Goal: Contribute content

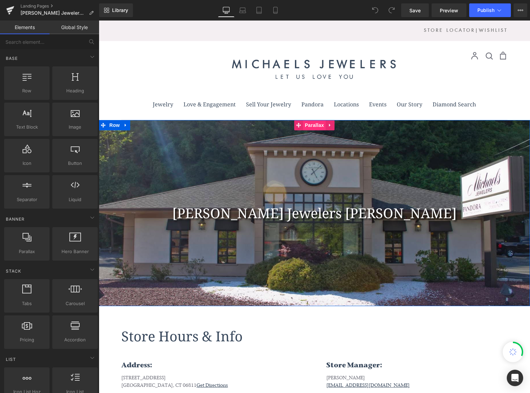
click at [313, 125] on span "Parallax" at bounding box center [314, 125] width 23 height 10
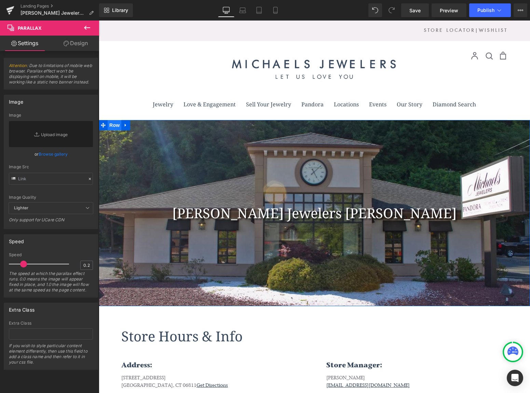
click at [111, 122] on span "Row" at bounding box center [115, 125] width 14 height 10
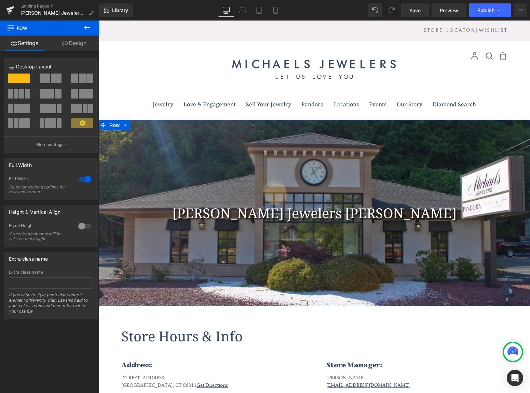
click at [83, 38] on link "Design" at bounding box center [75, 43] width 50 height 15
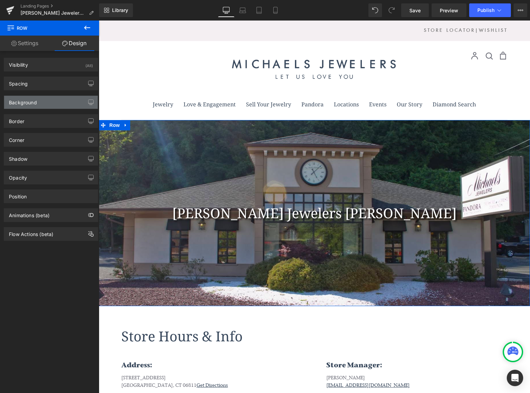
click at [29, 101] on div "Background" at bounding box center [23, 101] width 28 height 10
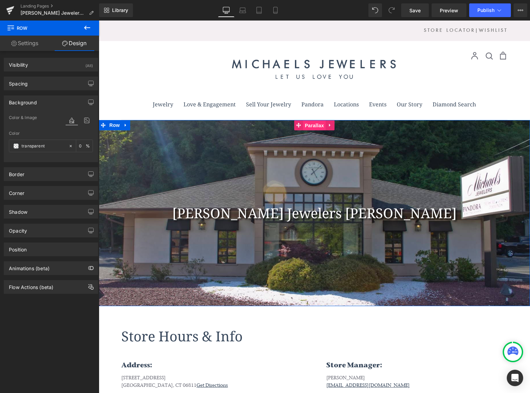
click at [312, 125] on span "Parallax" at bounding box center [314, 125] width 23 height 10
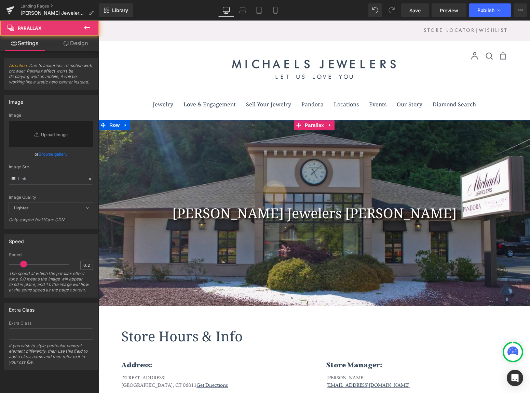
click at [171, 278] on div at bounding box center [314, 213] width 431 height 186
click at [329, 125] on icon at bounding box center [329, 125] width 1 height 3
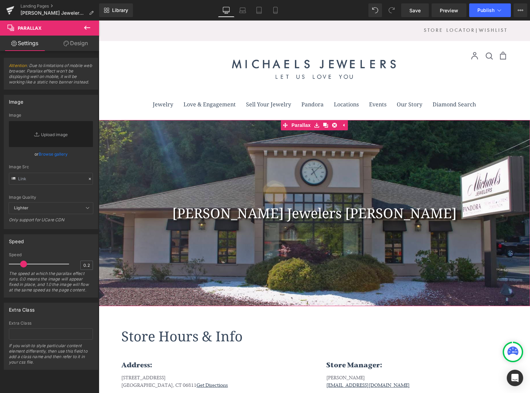
click at [64, 46] on link "Design" at bounding box center [76, 43] width 50 height 15
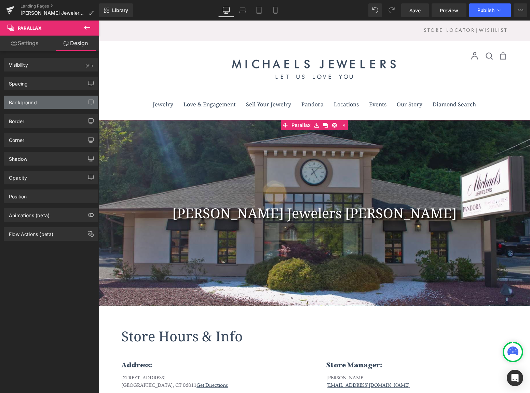
click at [26, 106] on div "Background" at bounding box center [51, 102] width 94 height 13
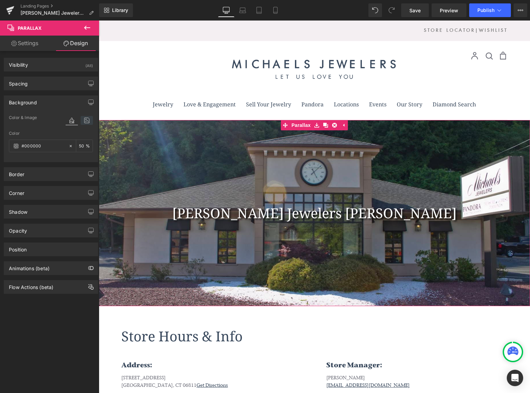
click at [87, 117] on icon at bounding box center [87, 120] width 12 height 9
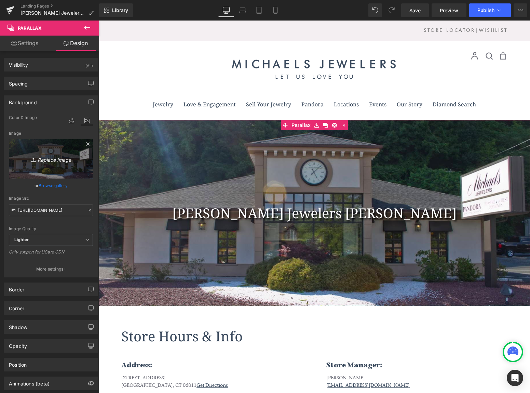
click at [54, 162] on icon "Replace Image" at bounding box center [51, 159] width 55 height 9
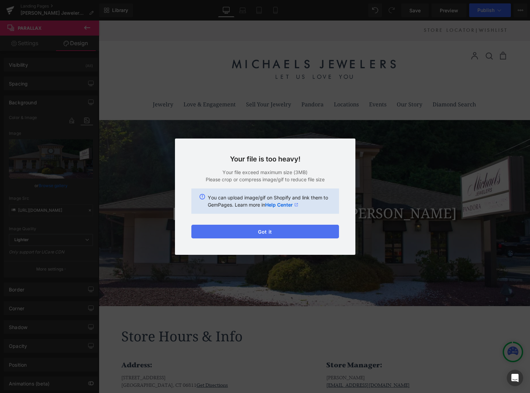
click at [304, 231] on button "Got it" at bounding box center [265, 232] width 148 height 14
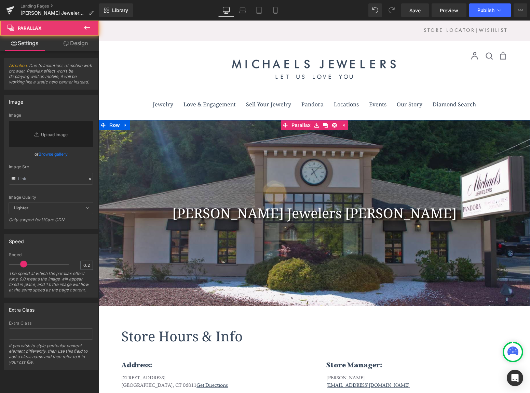
click at [280, 149] on div at bounding box center [314, 213] width 431 height 186
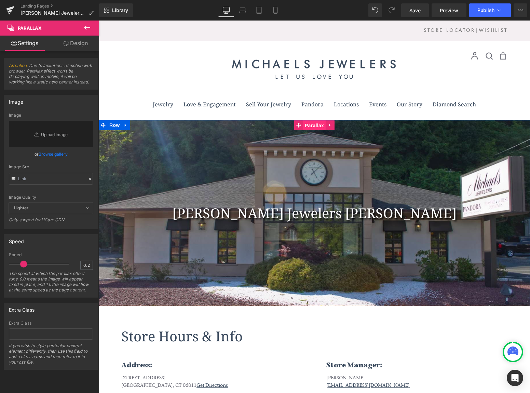
click at [304, 126] on span "Parallax" at bounding box center [314, 125] width 23 height 10
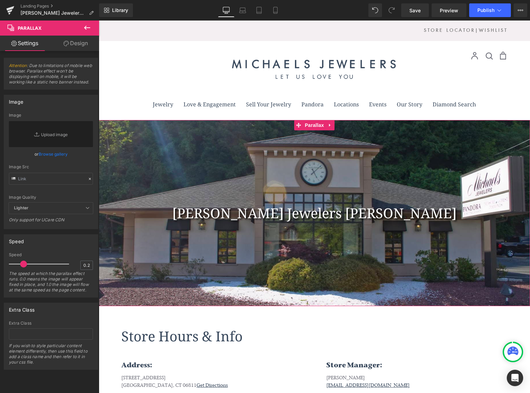
click at [78, 46] on link "Design" at bounding box center [76, 43] width 50 height 15
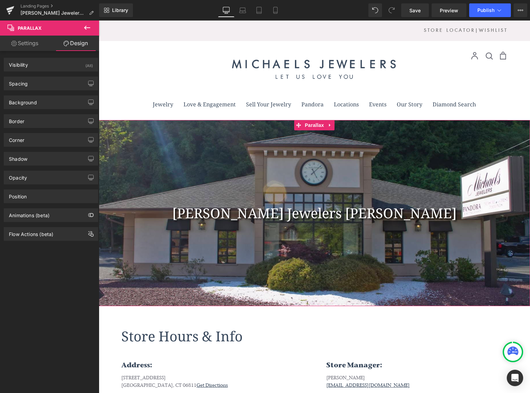
type input "[URL][DOMAIN_NAME]"
click at [38, 107] on div "Background" at bounding box center [51, 102] width 94 height 13
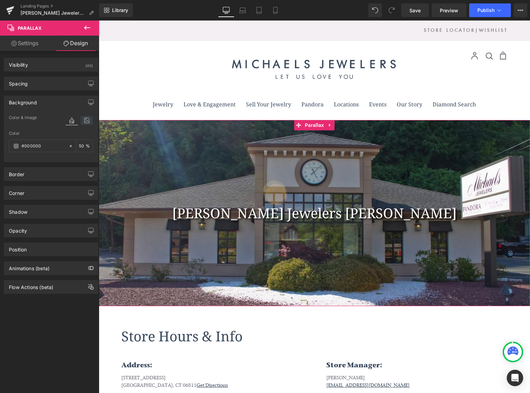
click at [82, 117] on icon at bounding box center [87, 120] width 12 height 9
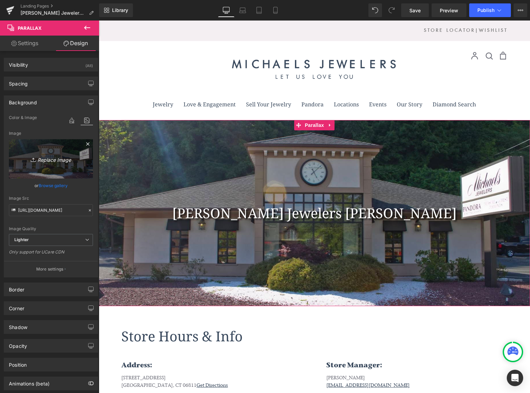
click at [54, 161] on icon "Replace Image" at bounding box center [51, 159] width 55 height 9
type input "C:\fakepath\IMG_6588.jpg"
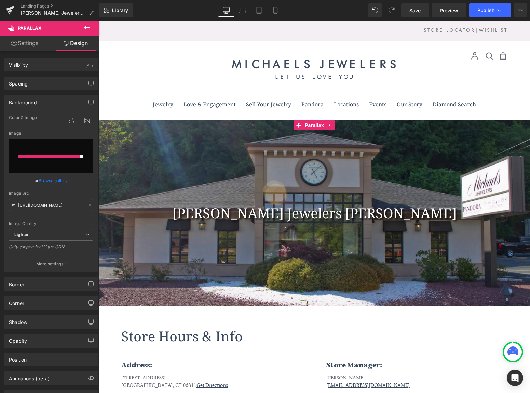
type input "[URL][DOMAIN_NAME]"
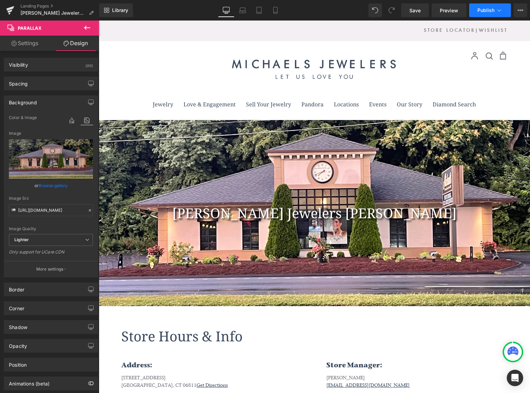
click at [490, 9] on span "Publish" at bounding box center [486, 10] width 17 height 5
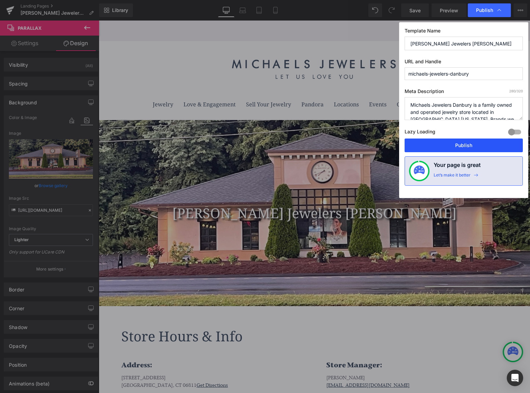
click at [468, 143] on button "Publish" at bounding box center [464, 145] width 118 height 14
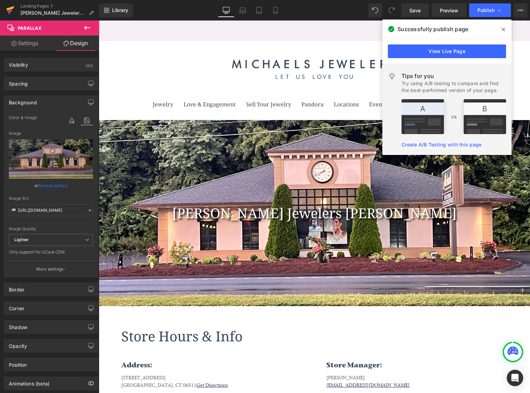
click at [9, 11] on icon at bounding box center [10, 11] width 5 height 3
